Goal: Transaction & Acquisition: Subscribe to service/newsletter

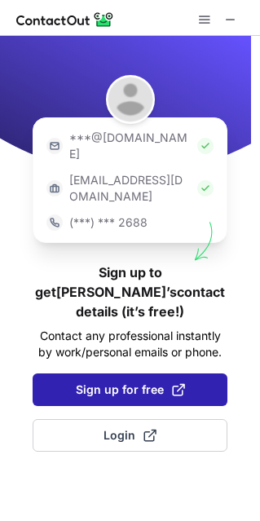
click at [129, 382] on span "Sign up for free" at bounding box center [130, 390] width 109 height 16
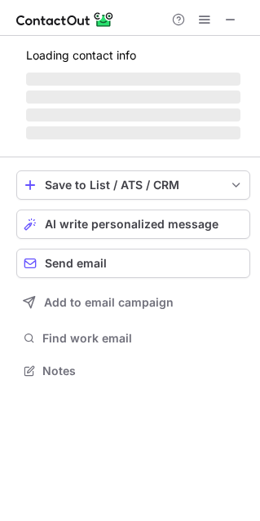
scroll to position [391, 260]
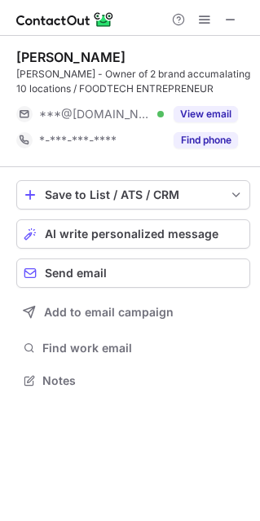
scroll to position [368, 260]
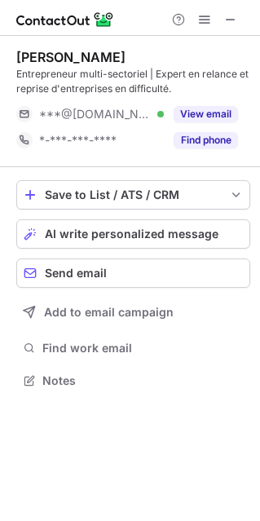
scroll to position [368, 260]
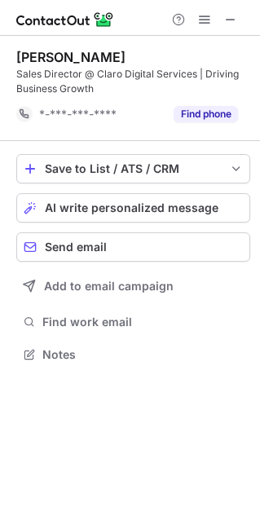
scroll to position [343, 260]
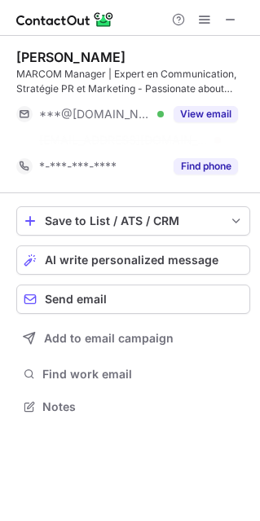
scroll to position [368, 260]
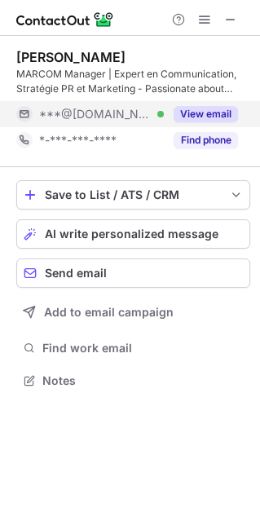
click at [212, 112] on button "View email" at bounding box center [206, 114] width 64 height 16
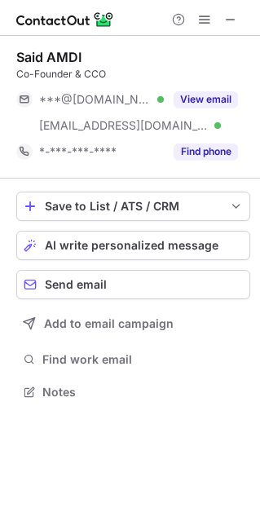
scroll to position [380, 260]
